Goal: Download file/media

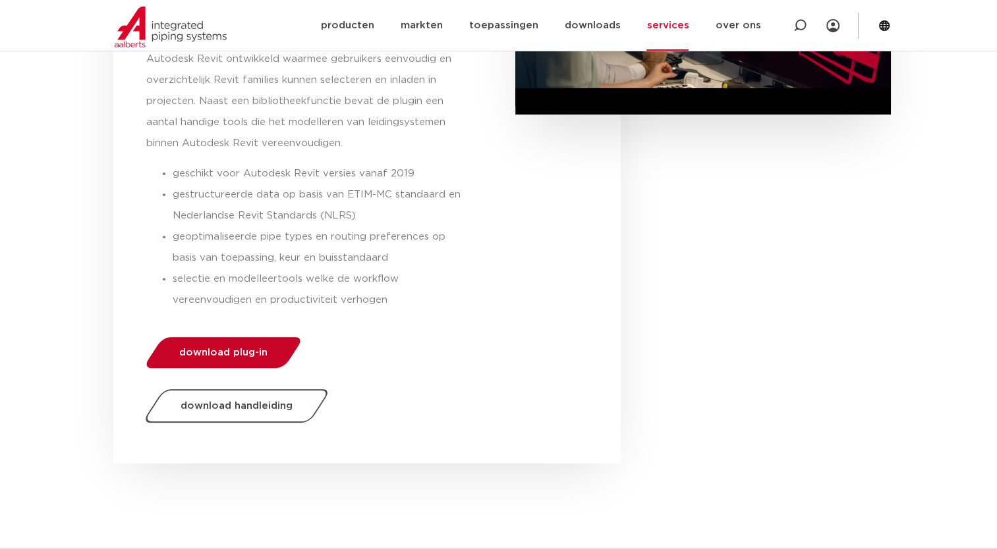
click at [219, 352] on span "download plug-in" at bounding box center [223, 353] width 88 height 10
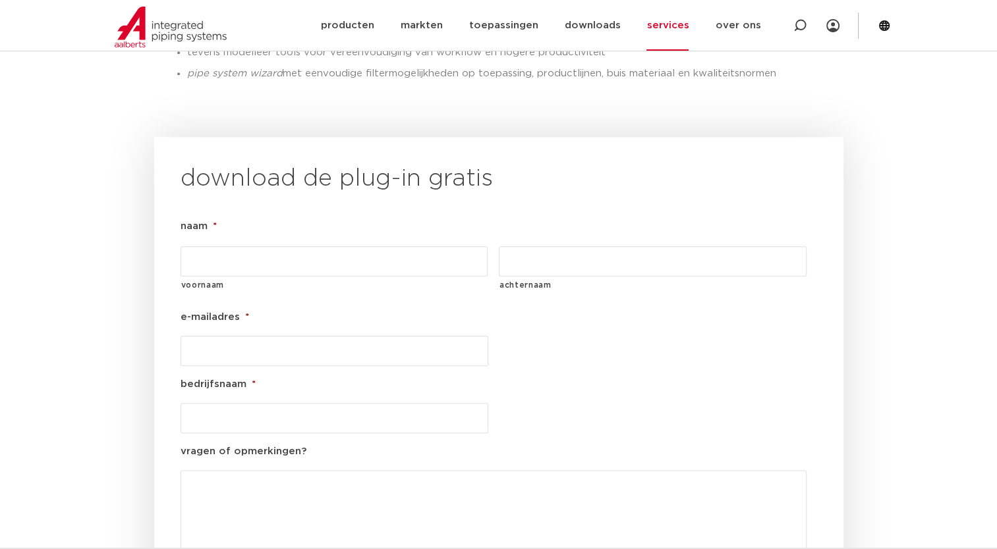
scroll to position [1502, 0]
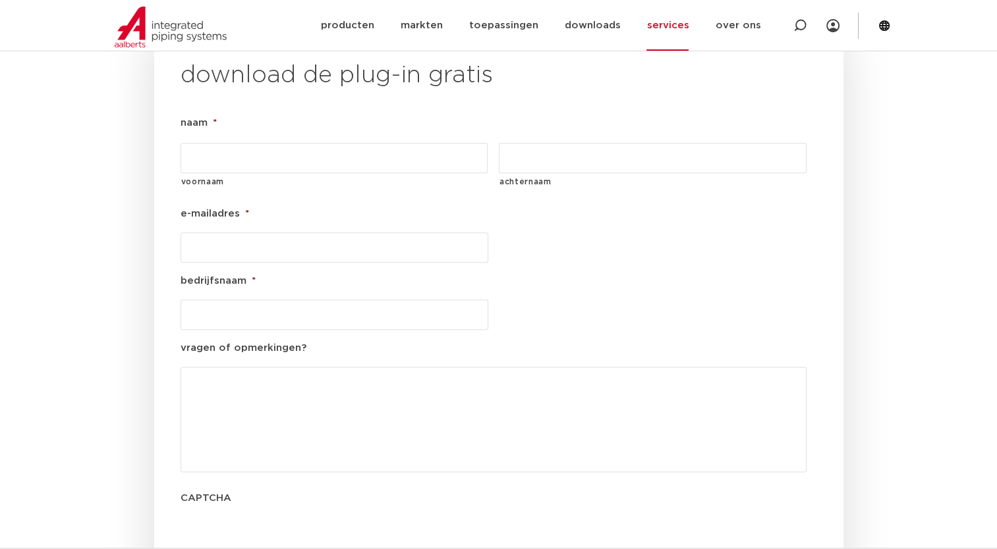
click at [263, 143] on input "voornaam" at bounding box center [334, 158] width 308 height 30
type input "ragheed"
type input "wasteen"
click at [255, 229] on ul "naam * ragheed voornaam wasteen achternaam e-mailadres * bedrijfsnaam * vragen …" at bounding box center [498, 341] width 636 height 453
click at [260, 233] on input "e-mailadres *" at bounding box center [334, 248] width 308 height 30
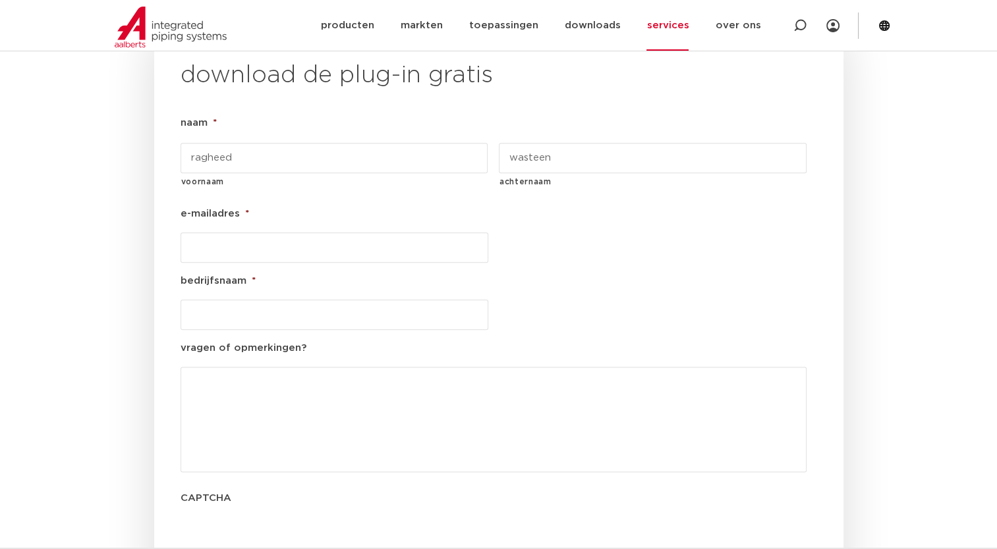
type input "[EMAIL_ADDRESS][DOMAIN_NAME]"
click at [272, 300] on input "bedrijfsnaam *" at bounding box center [334, 315] width 308 height 30
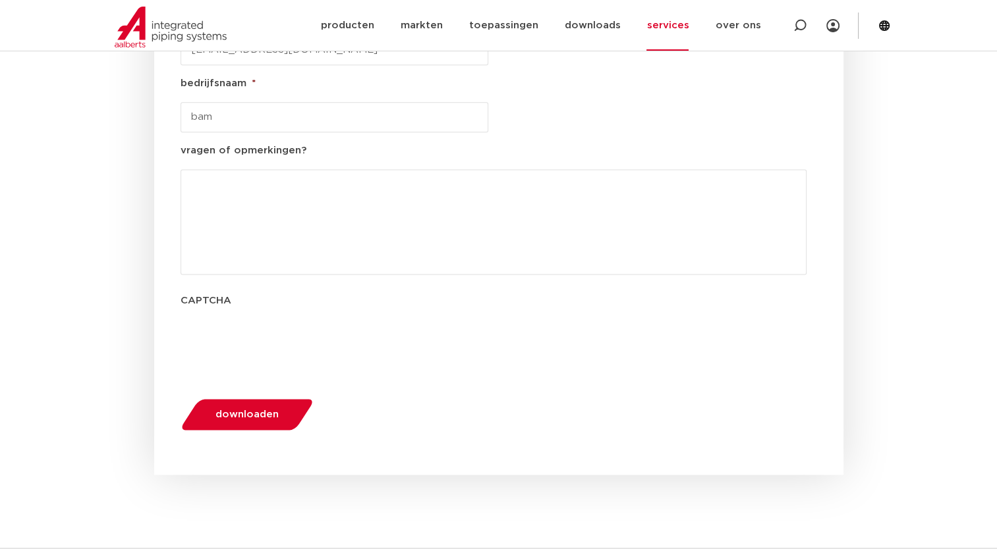
type input "bam"
click at [250, 410] on span "downloaden" at bounding box center [246, 415] width 63 height 10
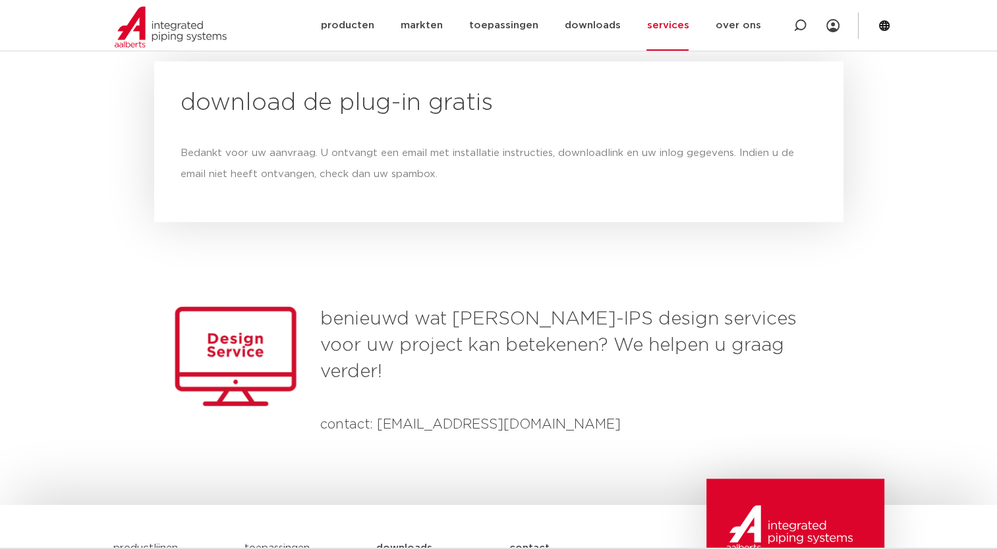
scroll to position [1386, 0]
